Goal: Task Accomplishment & Management: Manage account settings

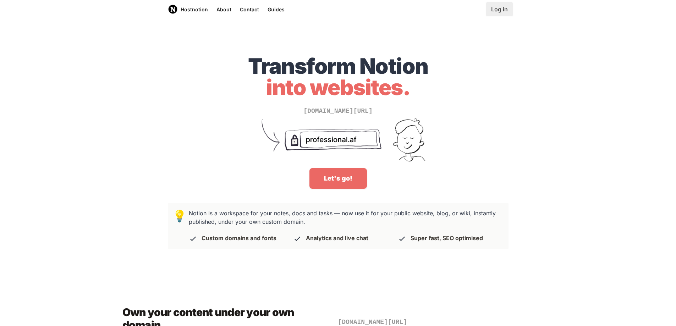
click at [507, 13] on link "Log in" at bounding box center [499, 9] width 27 height 14
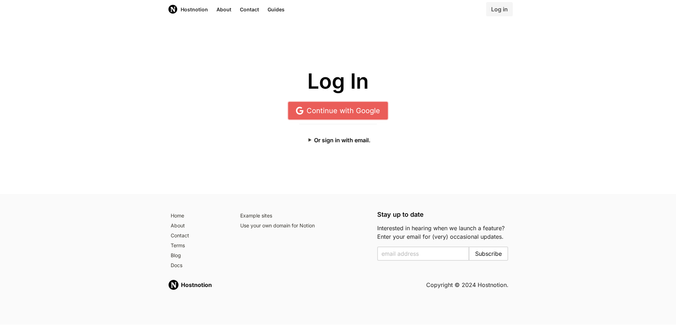
click at [360, 109] on link "Continue with Google" at bounding box center [338, 111] width 100 height 18
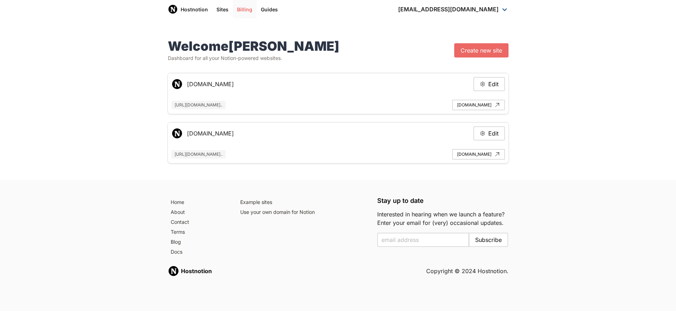
click at [250, 12] on link "Billing" at bounding box center [245, 9] width 24 height 18
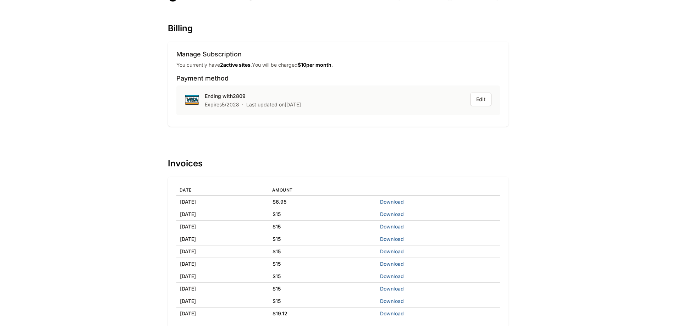
scroll to position [35, 0]
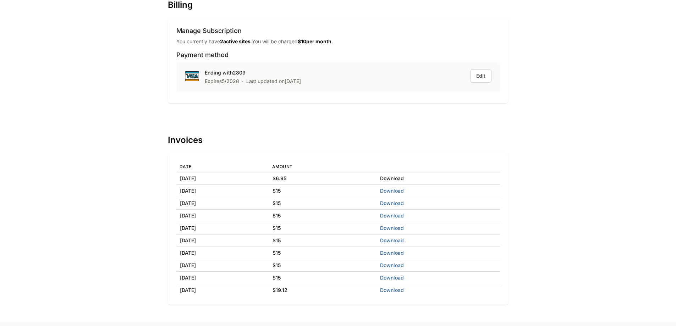
click at [404, 179] on link "Download" at bounding box center [392, 178] width 24 height 6
